Goal: Transaction & Acquisition: Subscribe to service/newsletter

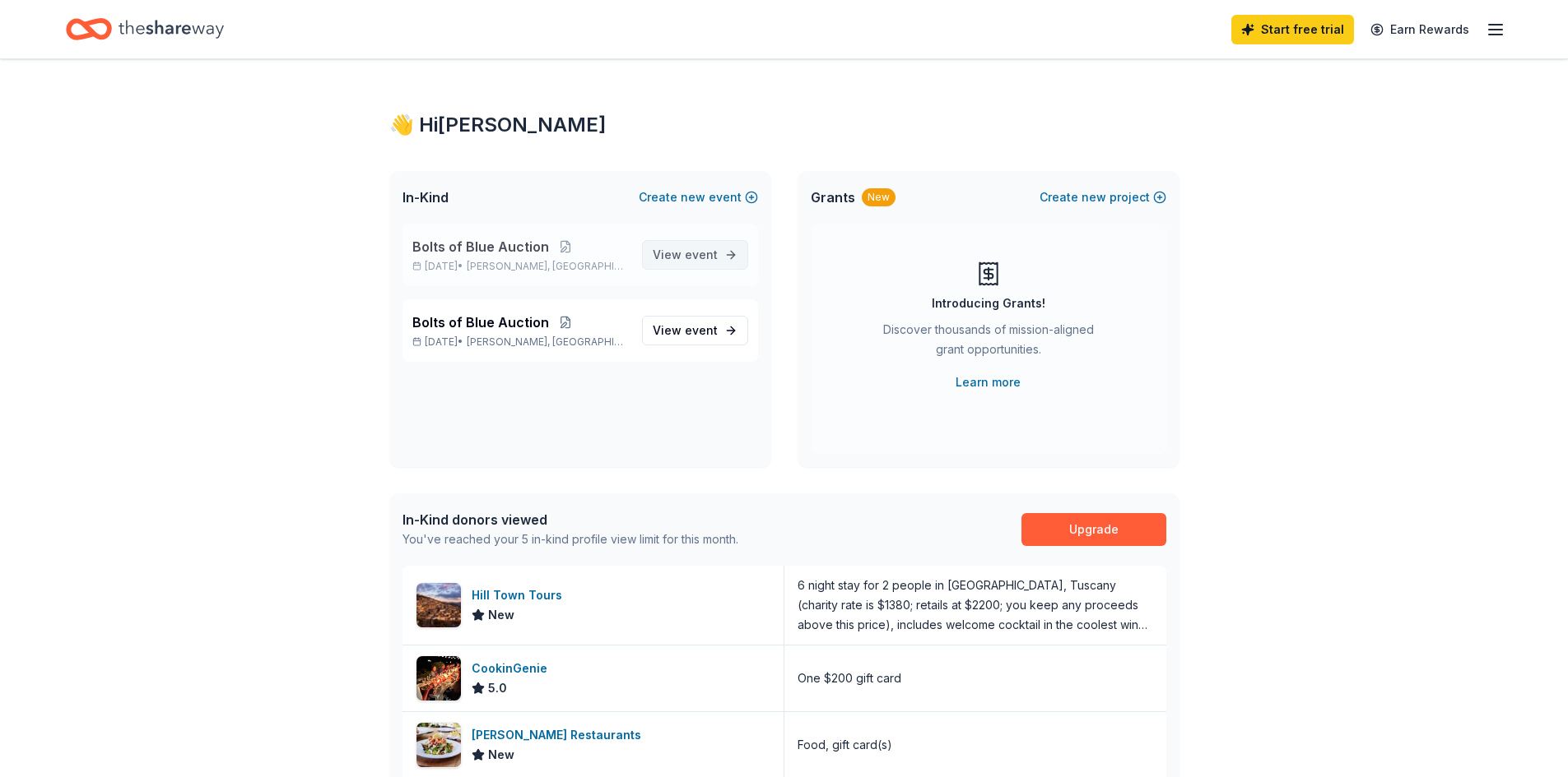
click at [702, 252] on span "event" at bounding box center [700, 254] width 33 height 14
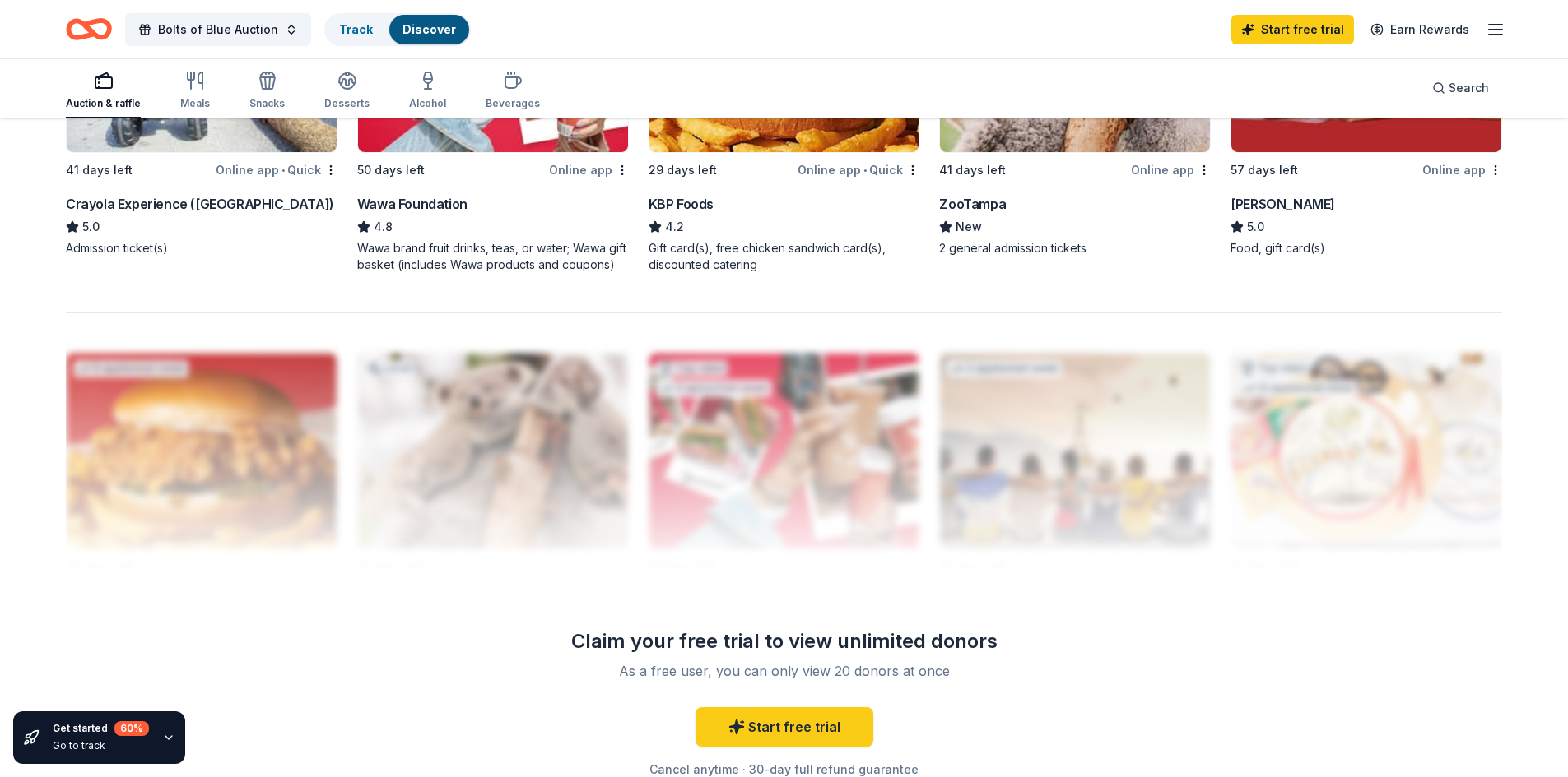
scroll to position [1451, 0]
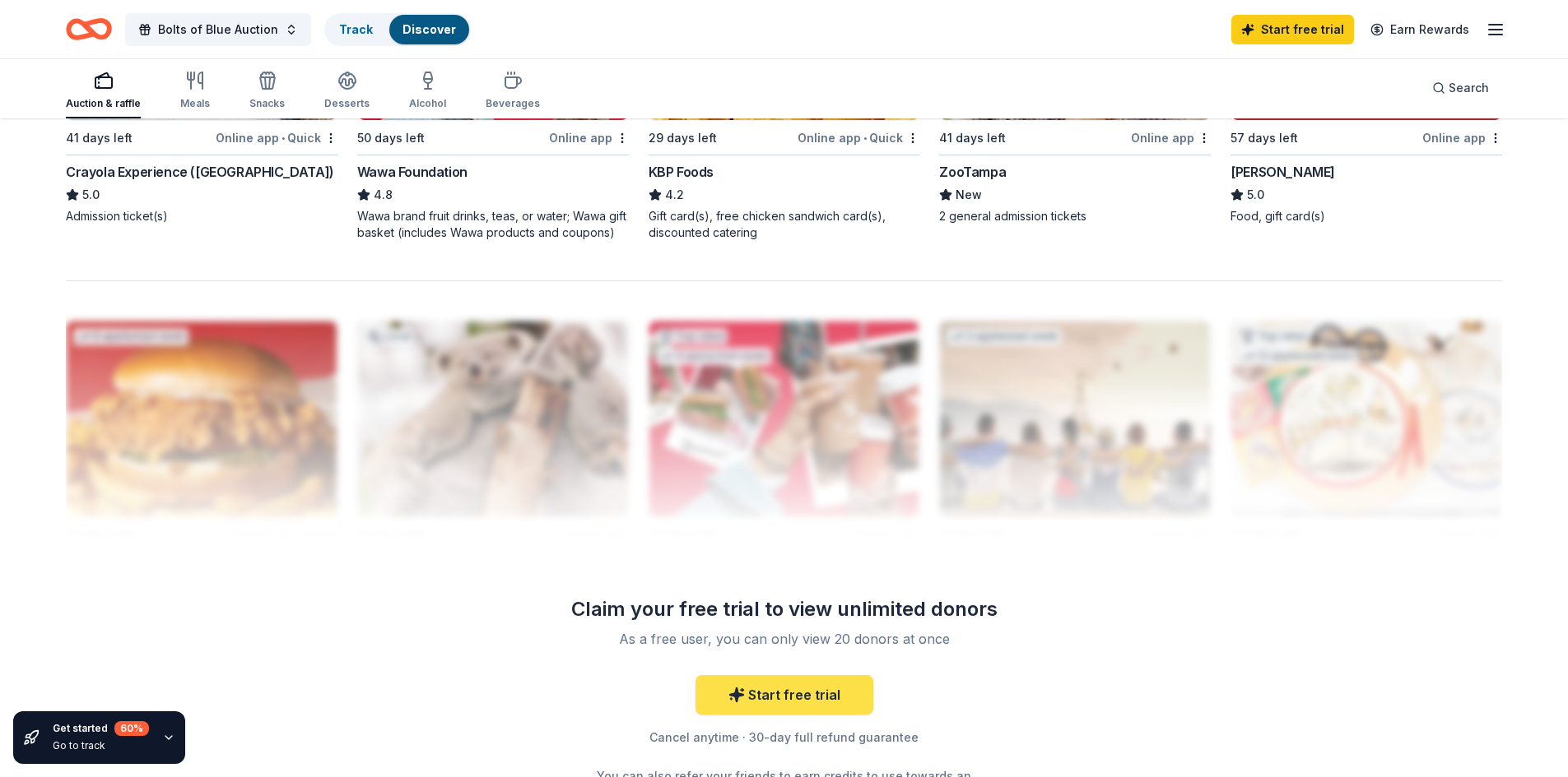
click at [780, 696] on link "Start free trial" at bounding box center [784, 695] width 177 height 39
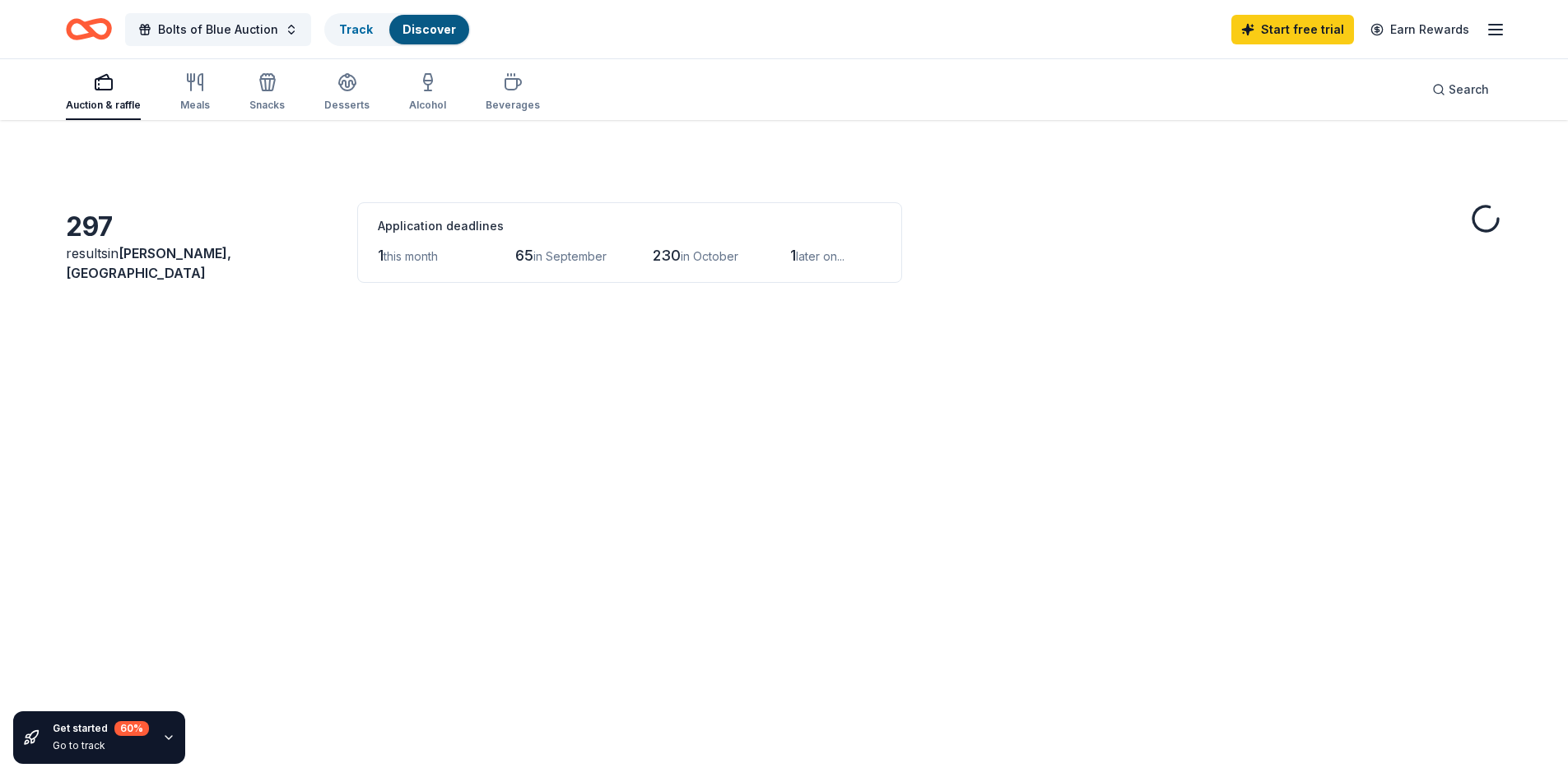
scroll to position [1451, 0]
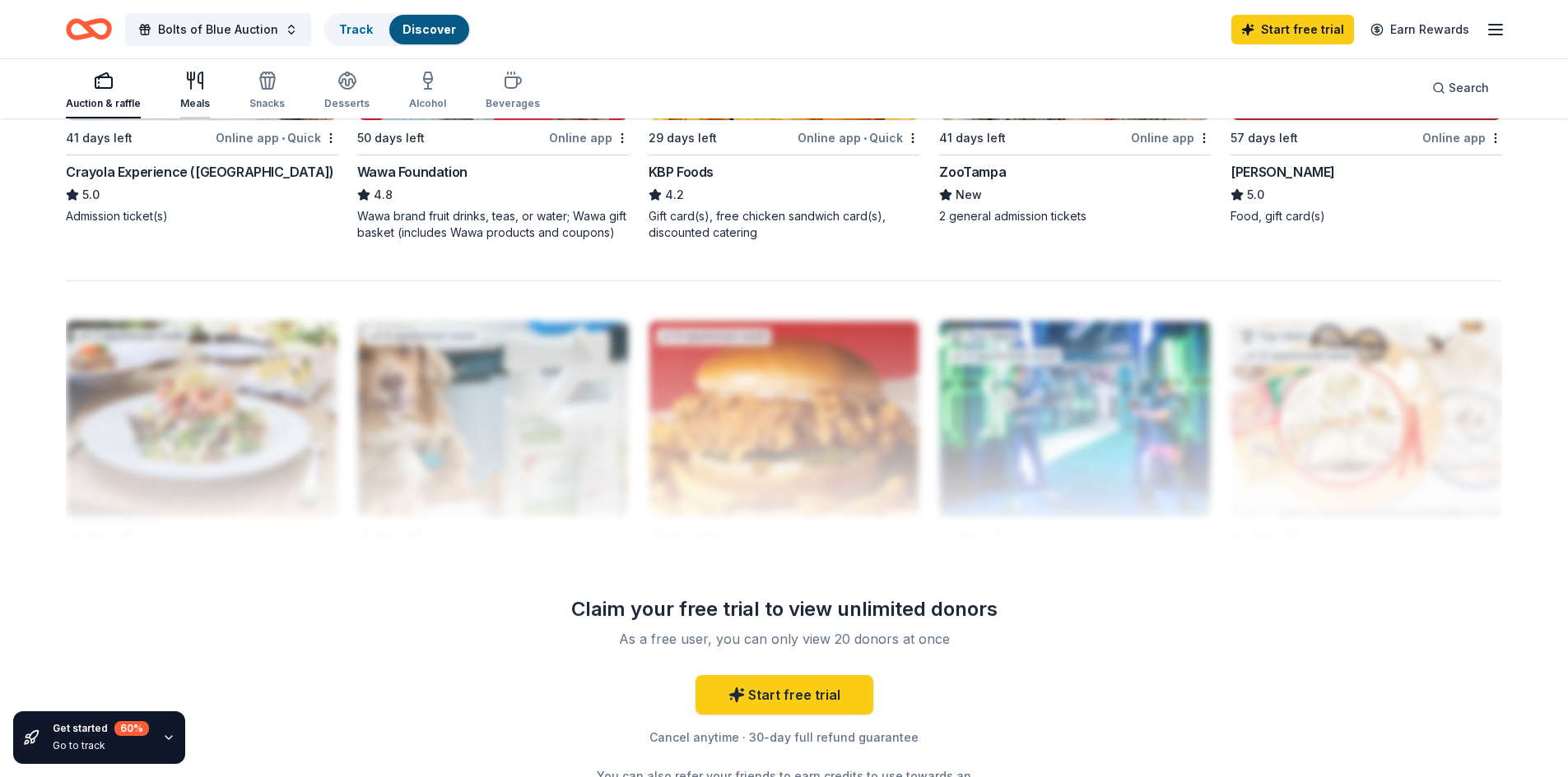
click at [196, 97] on div "Meals" at bounding box center [195, 91] width 30 height 39
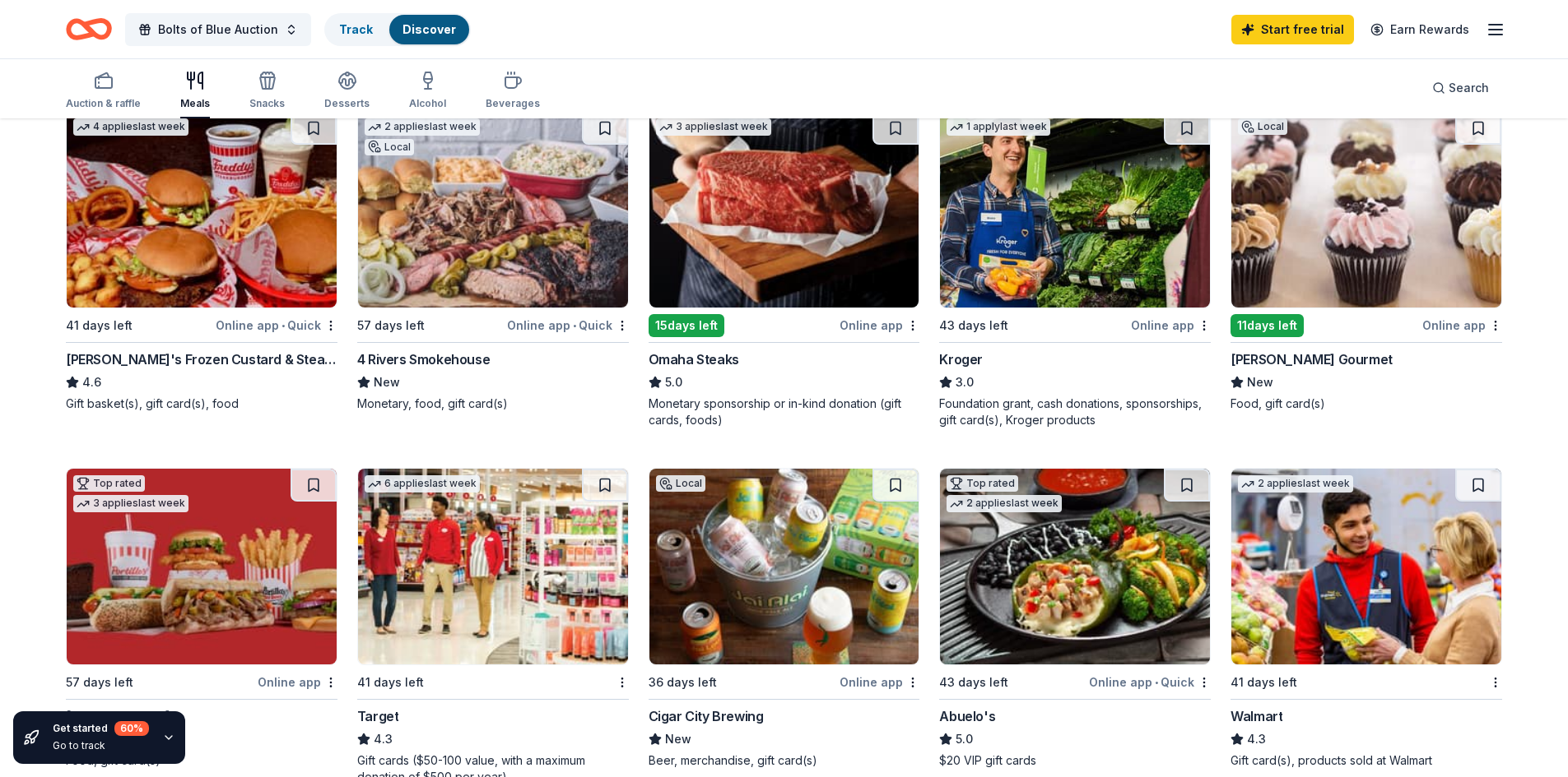
scroll to position [544, 0]
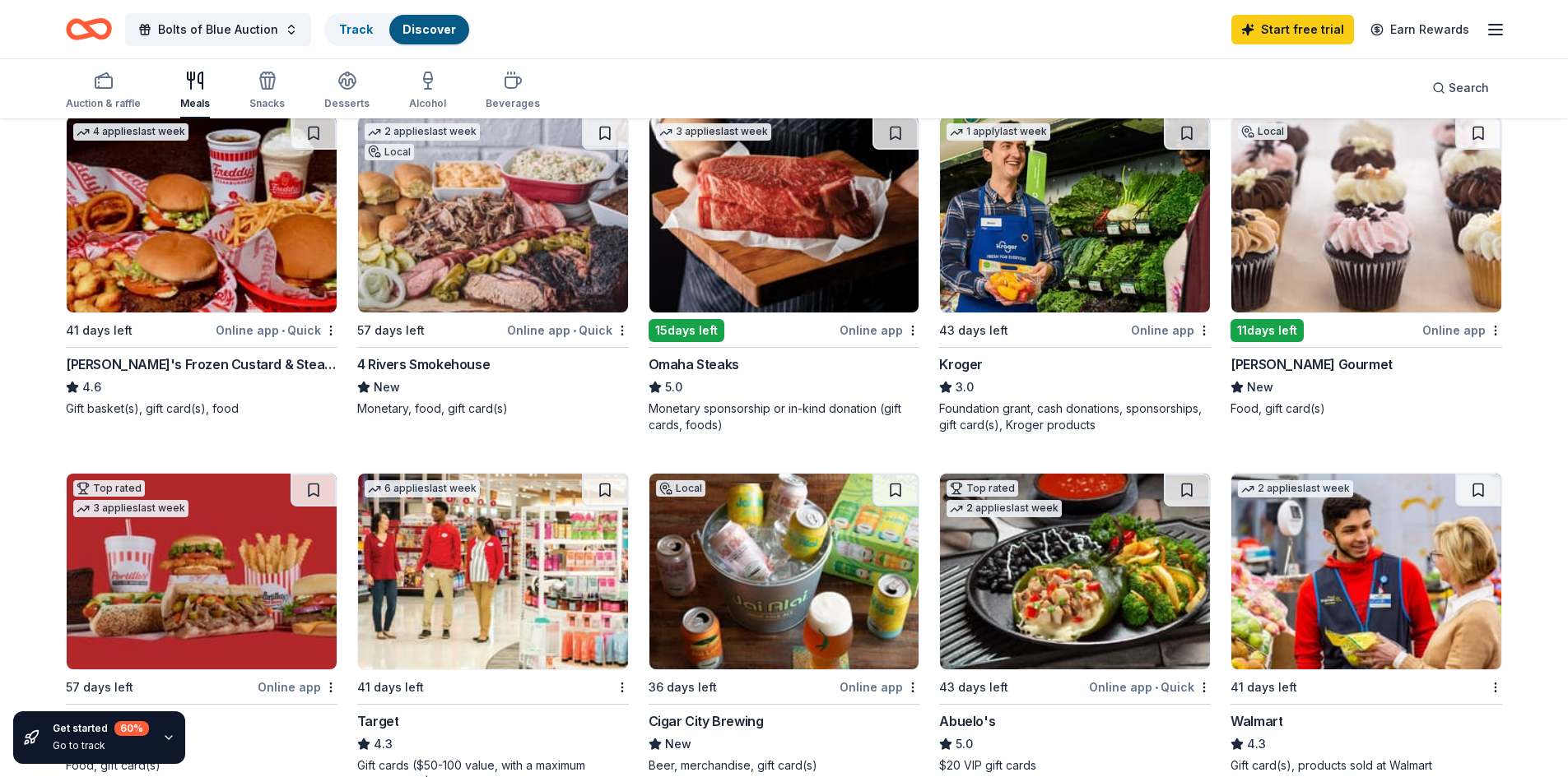
click at [1340, 186] on img at bounding box center [1366, 215] width 270 height 196
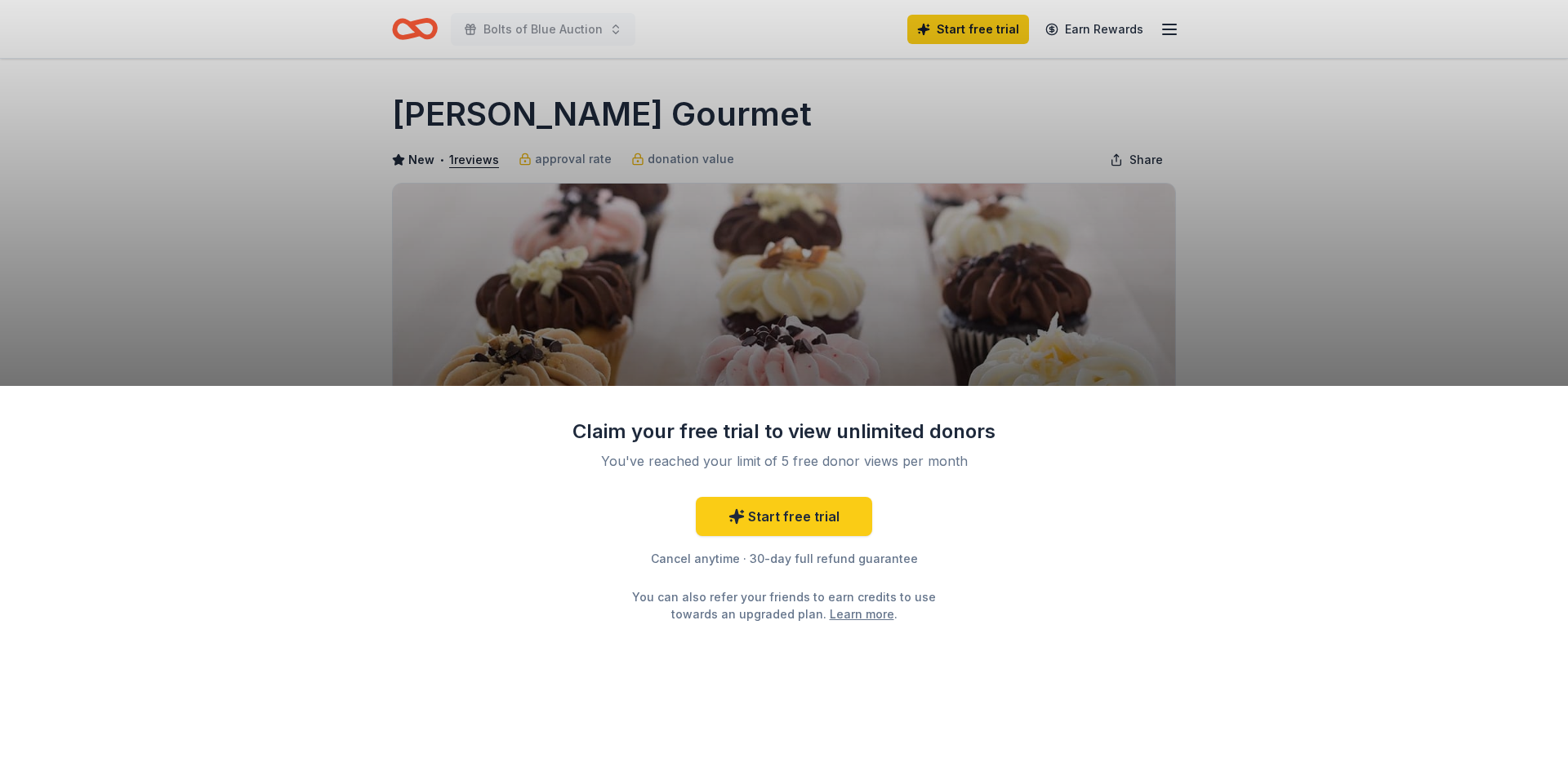
click at [1056, 613] on div "Claim your free trial to view unlimited donors You've reached your limit of 5 f…" at bounding box center [784, 578] width 1568 height 386
